Goal: Use online tool/utility: Utilize a website feature to perform a specific function

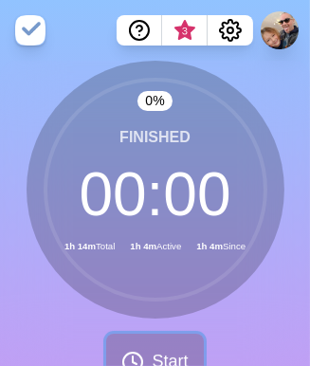
click at [177, 347] on button "Start" at bounding box center [154, 362] width 97 height 56
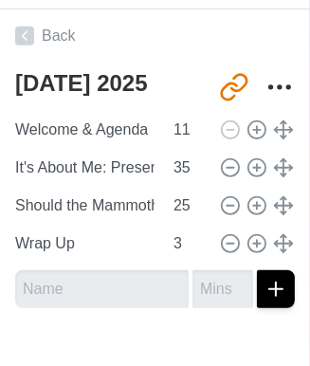
scroll to position [440, 0]
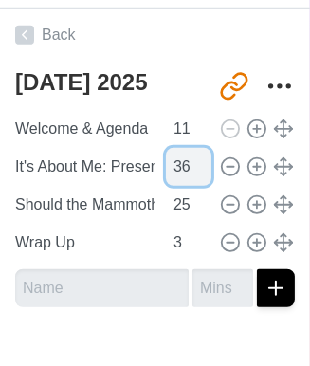
click at [194, 161] on input "36" at bounding box center [189, 167] width 46 height 38
click at [194, 161] on input "37" at bounding box center [189, 167] width 46 height 38
click at [194, 161] on input "38" at bounding box center [189, 167] width 46 height 38
click at [194, 161] on input "39" at bounding box center [189, 167] width 46 height 38
click at [194, 161] on input "40" at bounding box center [189, 167] width 46 height 38
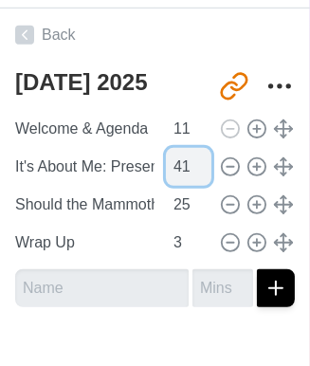
click at [194, 161] on input "41" at bounding box center [189, 167] width 46 height 38
click at [194, 161] on input "42" at bounding box center [189, 167] width 46 height 38
click at [194, 161] on input "43" at bounding box center [189, 167] width 46 height 38
click at [194, 161] on input "44" at bounding box center [189, 167] width 46 height 38
type input "45"
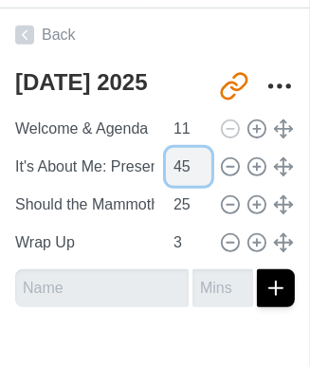
click at [194, 161] on input "45" at bounding box center [189, 167] width 46 height 38
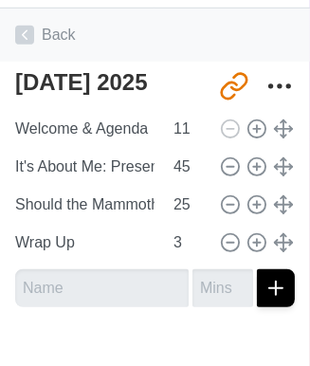
click at [238, 46] on link "Back" at bounding box center [155, 35] width 310 height 53
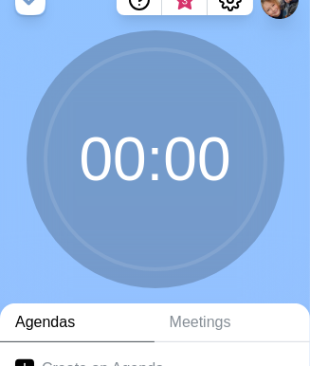
scroll to position [28, 9]
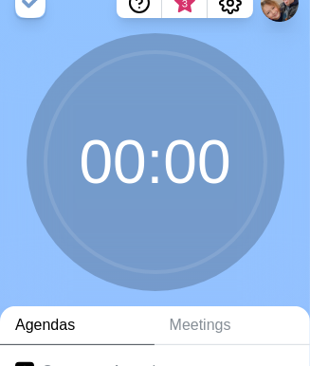
click at [49, 321] on link "Agendas" at bounding box center [77, 325] width 155 height 39
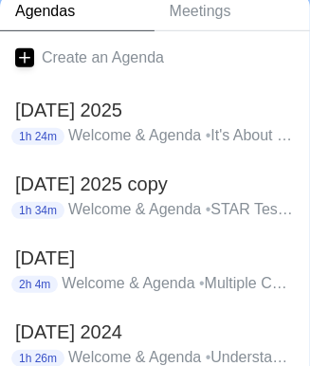
scroll to position [342, 0]
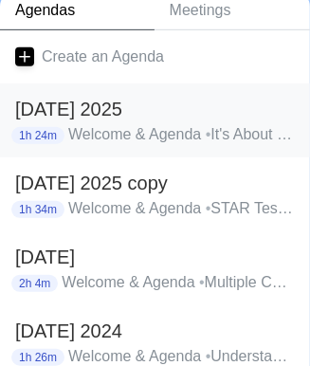
click at [97, 138] on p "Welcome & Agenda • It's About Me: Presentations • Should the Mammoth Live Again…" at bounding box center [181, 134] width 227 height 23
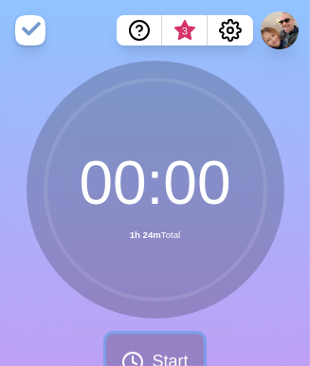
click at [163, 341] on button "Start" at bounding box center [154, 362] width 97 height 56
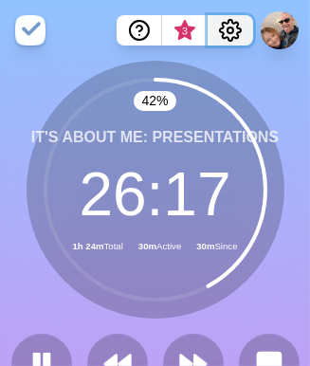
click at [228, 37] on icon "Settings" at bounding box center [230, 30] width 21 height 21
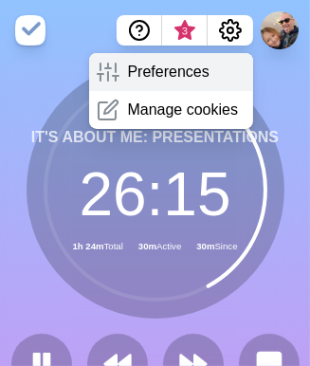
click at [157, 66] on p "Preferences" at bounding box center [168, 72] width 82 height 23
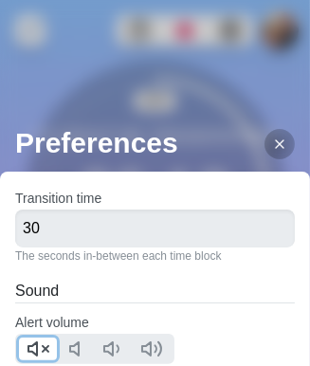
click at [29, 343] on icon at bounding box center [38, 349] width 23 height 23
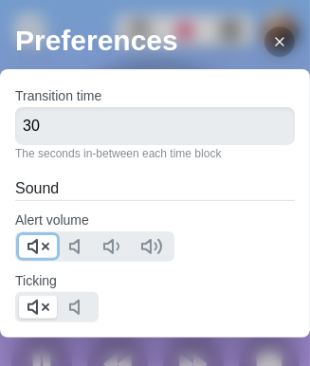
scroll to position [102, 0]
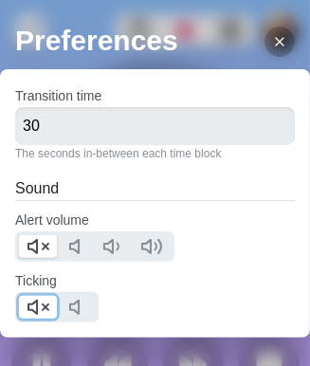
click at [43, 312] on icon at bounding box center [38, 307] width 23 height 23
click at [211, 37] on h2 "Preferences" at bounding box center [162, 40] width 295 height 43
click at [265, 45] on div at bounding box center [280, 42] width 30 height 30
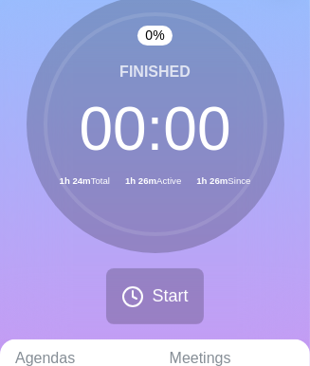
scroll to position [64, 0]
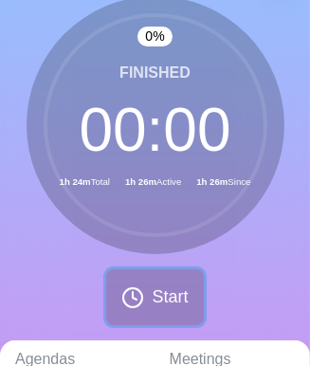
click at [148, 291] on button "Start" at bounding box center [154, 297] width 97 height 56
